Goal: Task Accomplishment & Management: Use online tool/utility

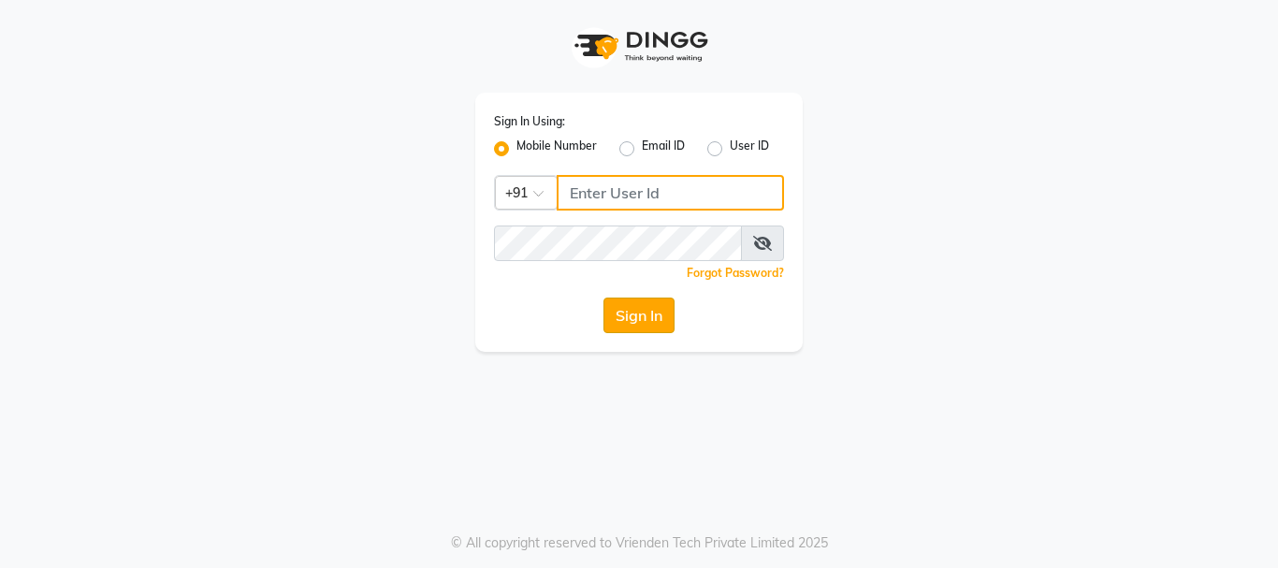
type input "7391062053"
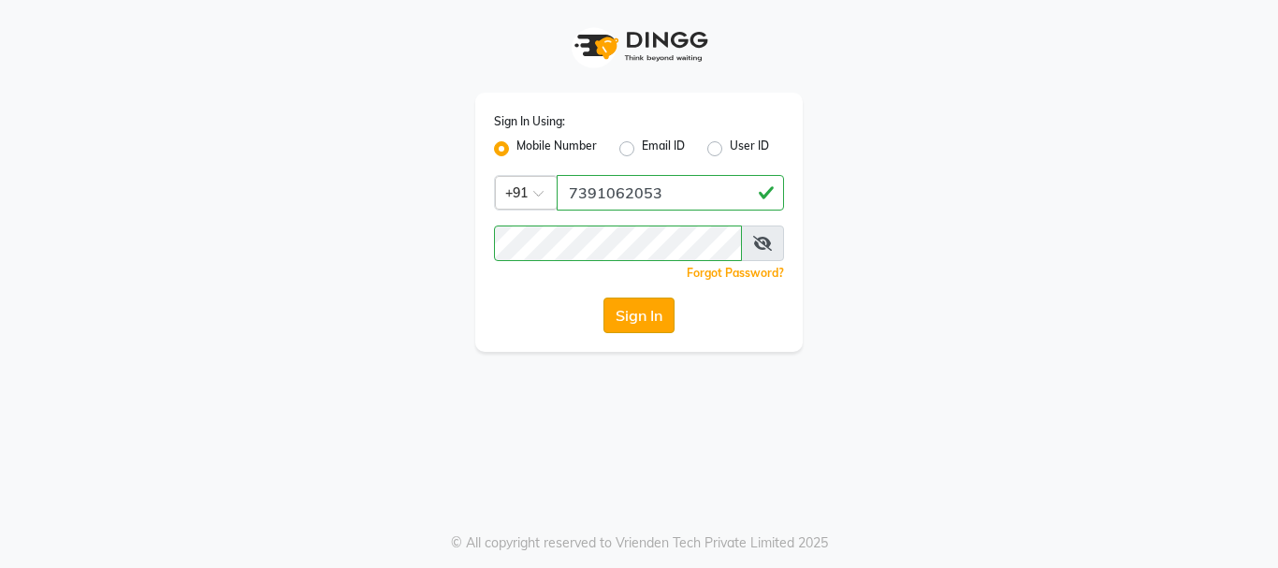
click at [635, 314] on button "Sign In" at bounding box center [638, 315] width 71 height 36
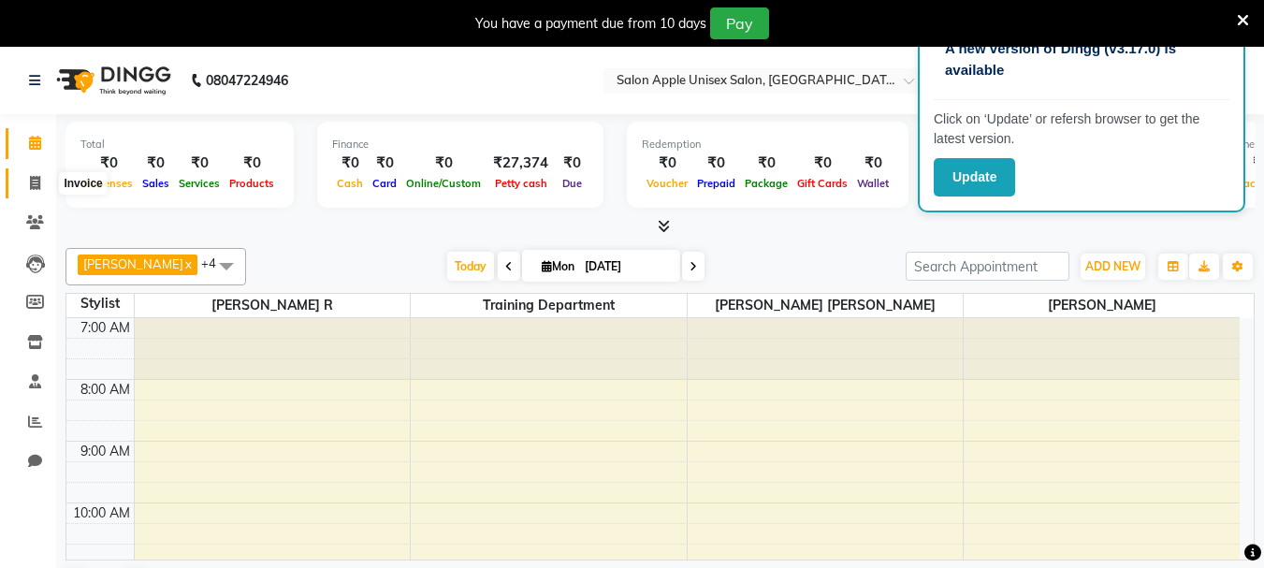
click at [36, 190] on span at bounding box center [35, 184] width 33 height 22
select select "92"
select select "service"
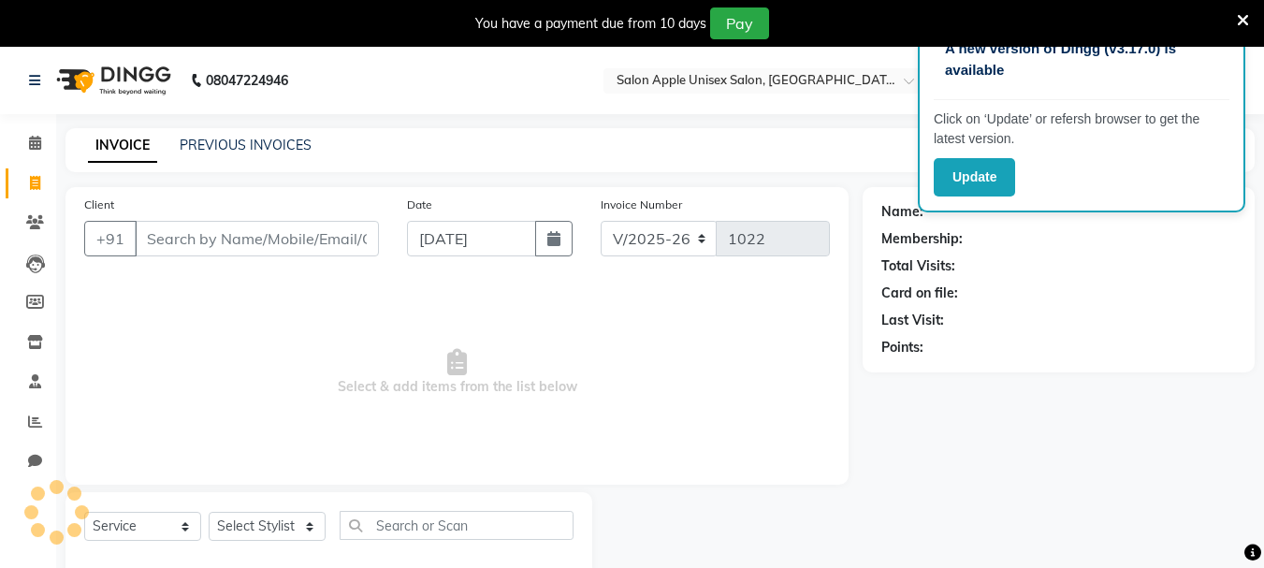
click at [191, 235] on input "Client" at bounding box center [257, 239] width 244 height 36
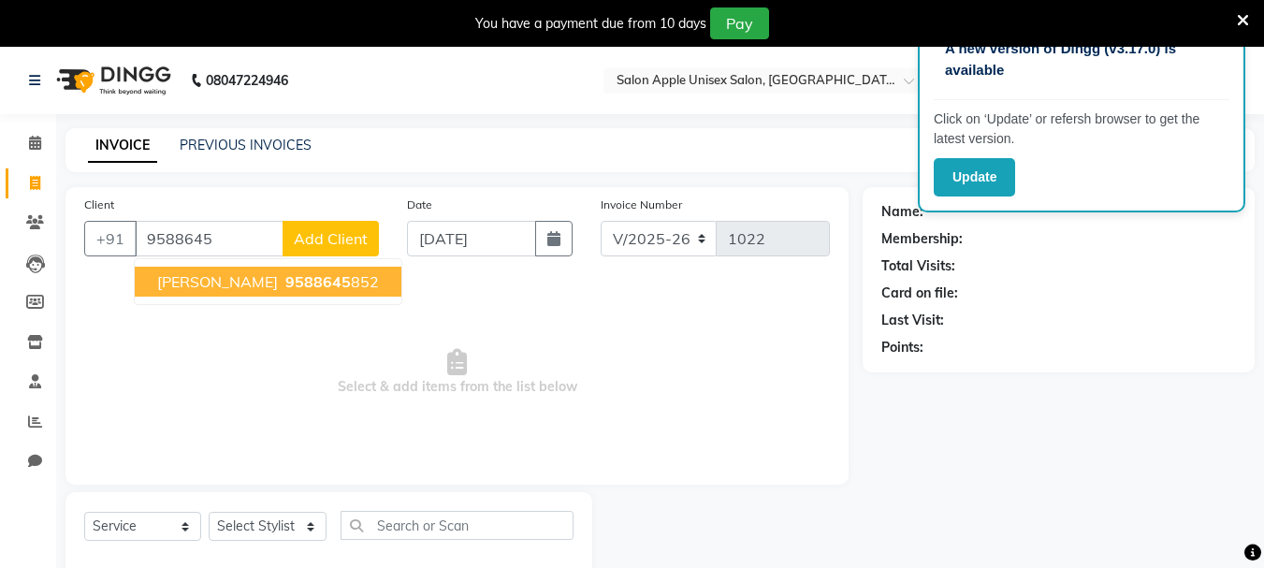
click at [285, 282] on span "9588645" at bounding box center [317, 281] width 65 height 19
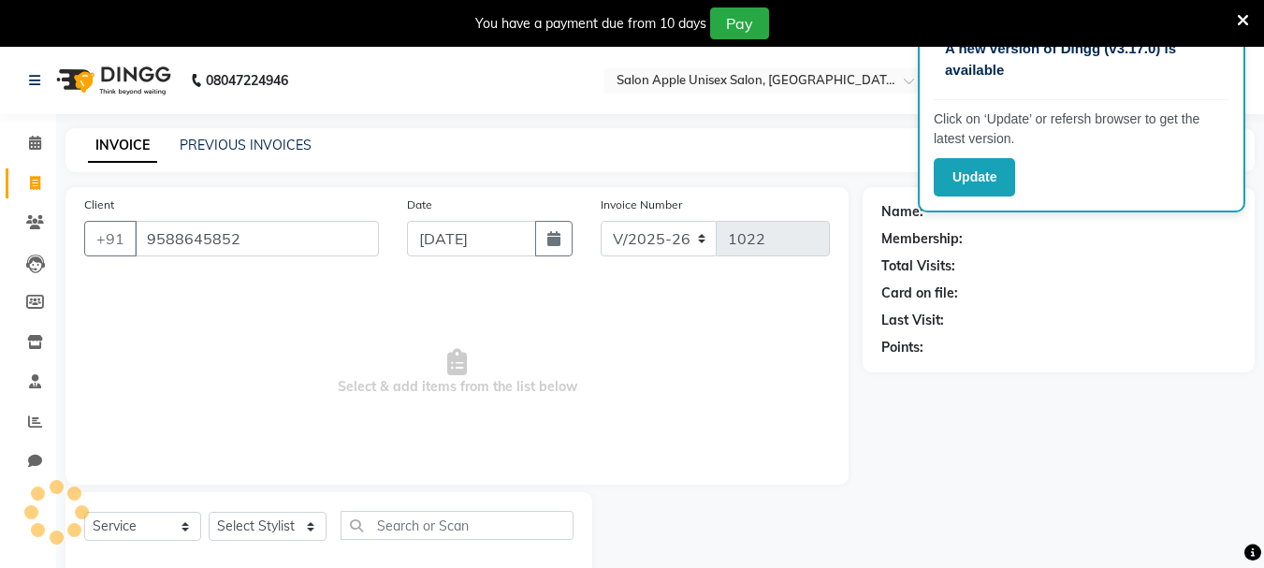
type input "9588645852"
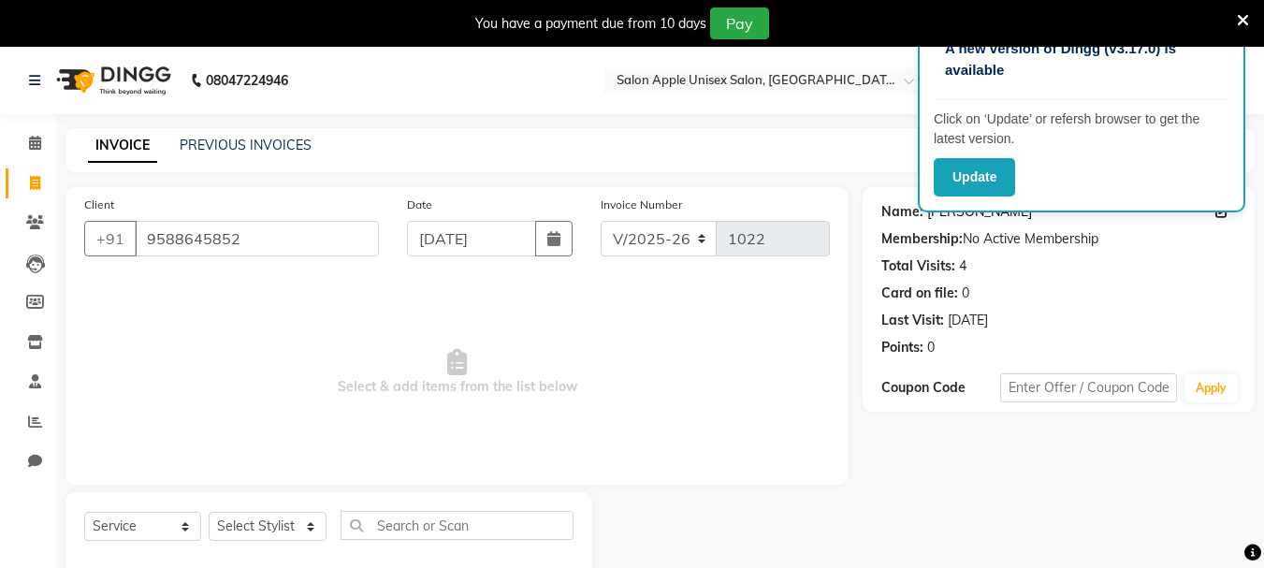
click at [982, 219] on link "Sangita Patil" at bounding box center [979, 212] width 105 height 20
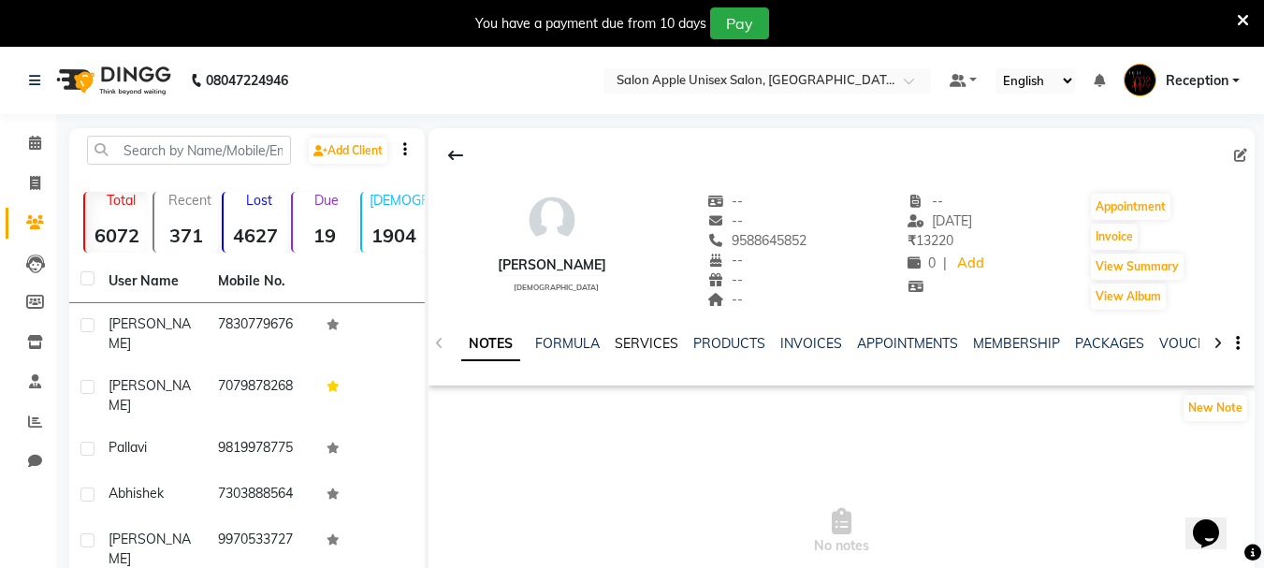
click at [651, 342] on link "SERVICES" at bounding box center [647, 343] width 64 height 17
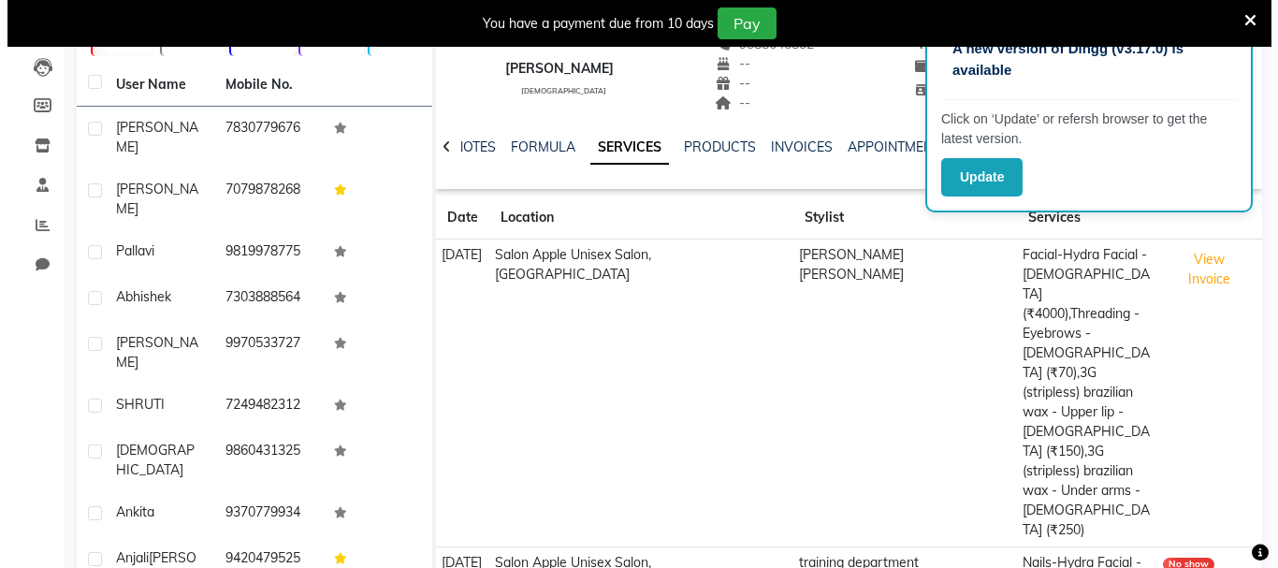
scroll to position [187, 0]
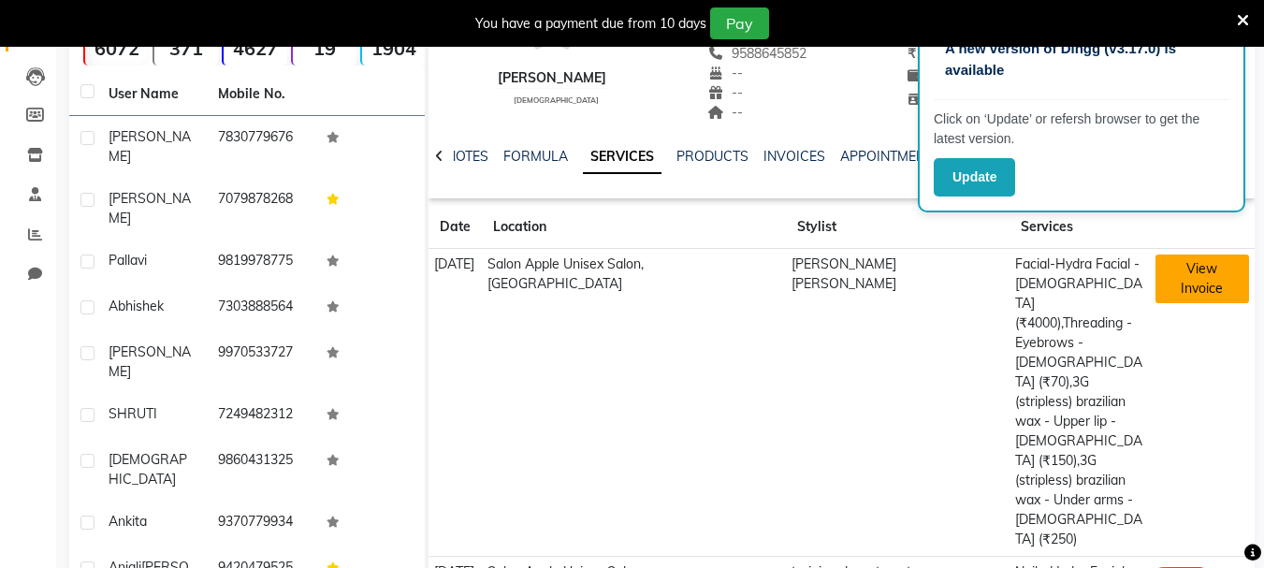
click at [1217, 268] on button "View Invoice" at bounding box center [1201, 278] width 93 height 49
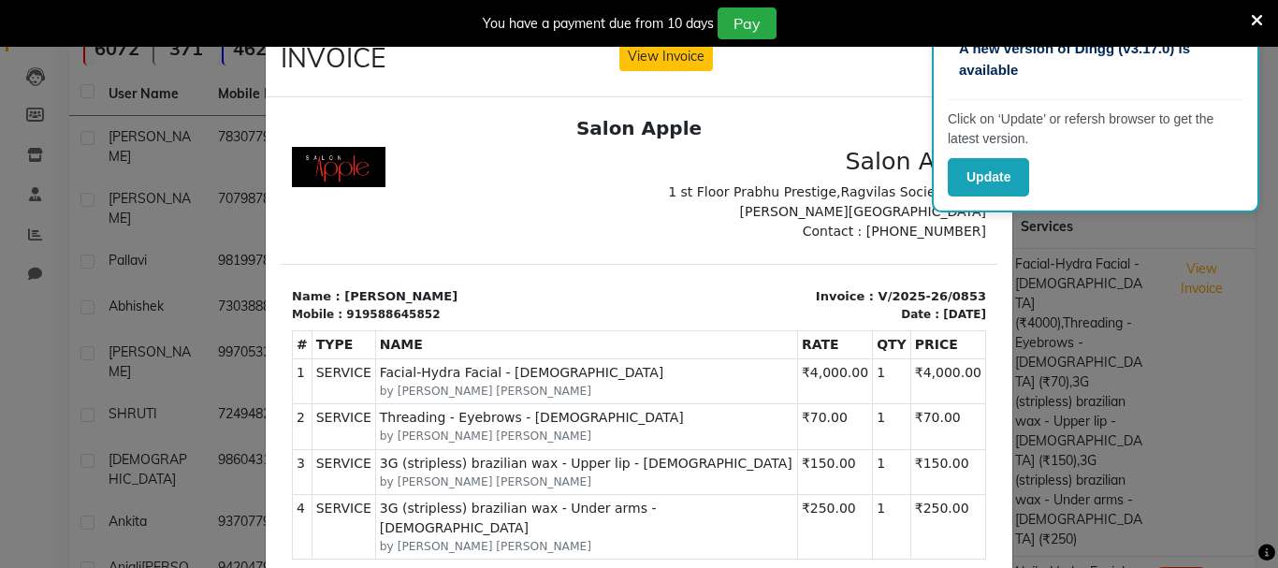
scroll to position [0, 0]
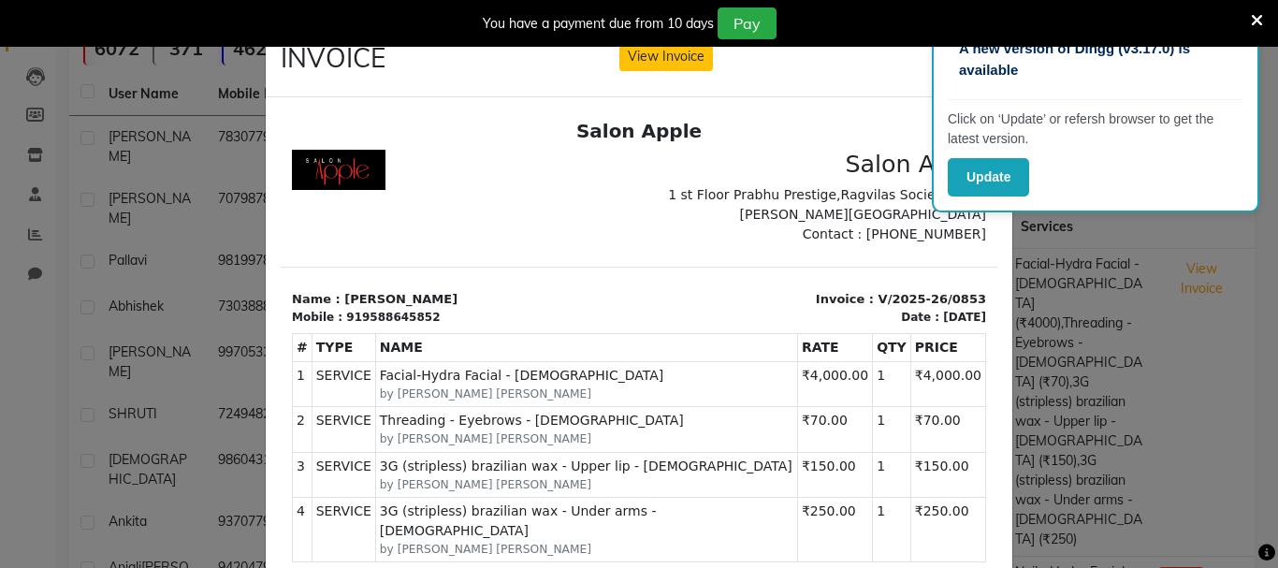
click at [1259, 22] on icon at bounding box center [1257, 20] width 12 height 17
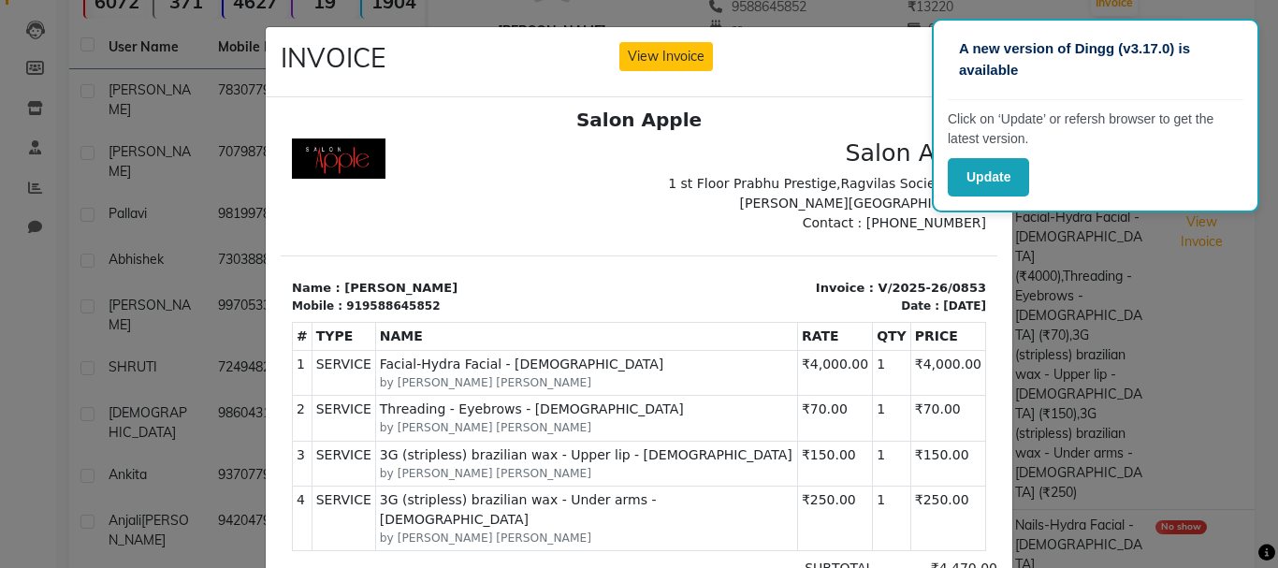
scroll to position [15, 0]
